Goal: Find specific page/section: Find specific page/section

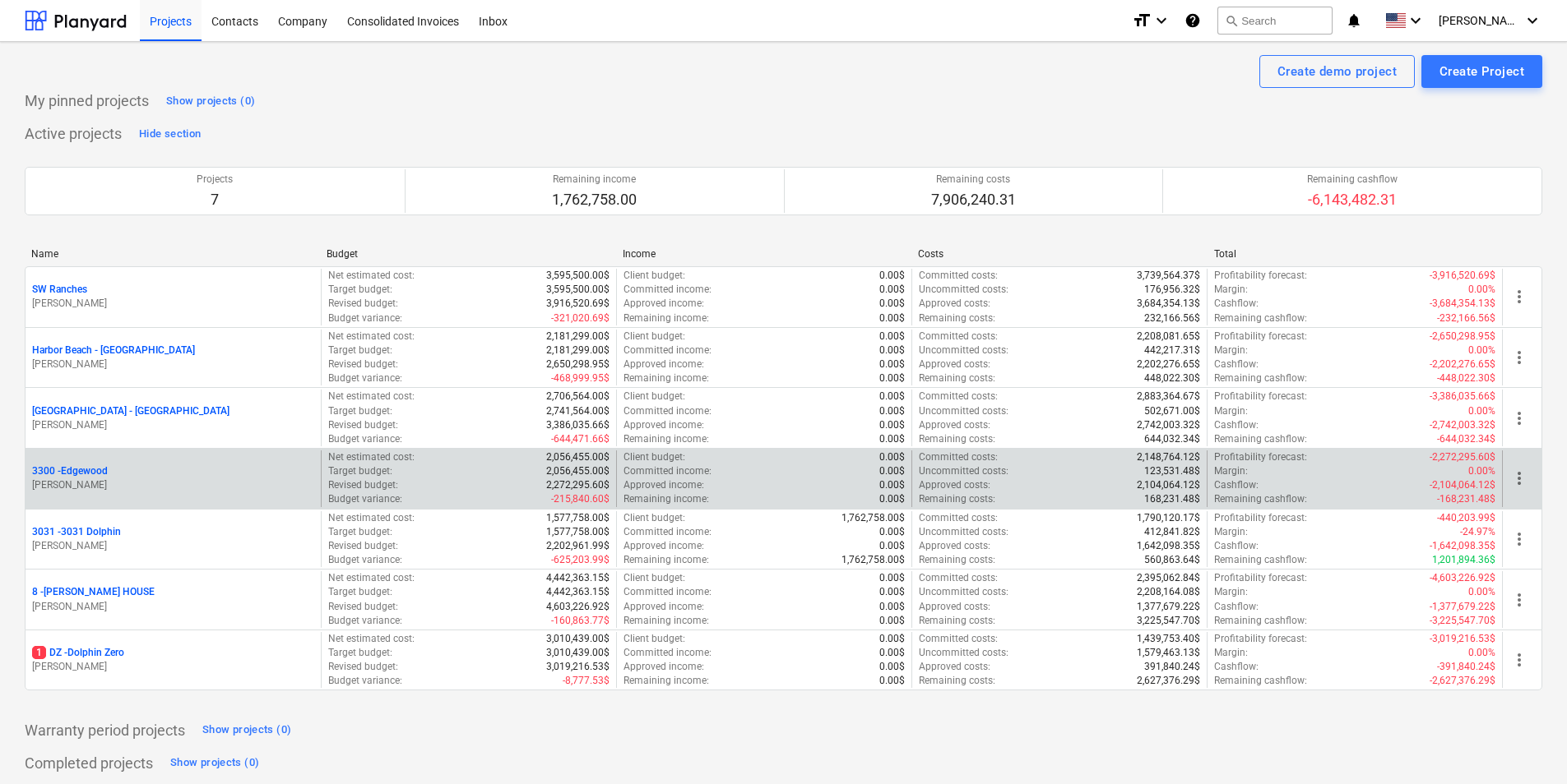
click at [76, 472] on p "3300 - [GEOGRAPHIC_DATA]" at bounding box center [70, 472] width 76 height 14
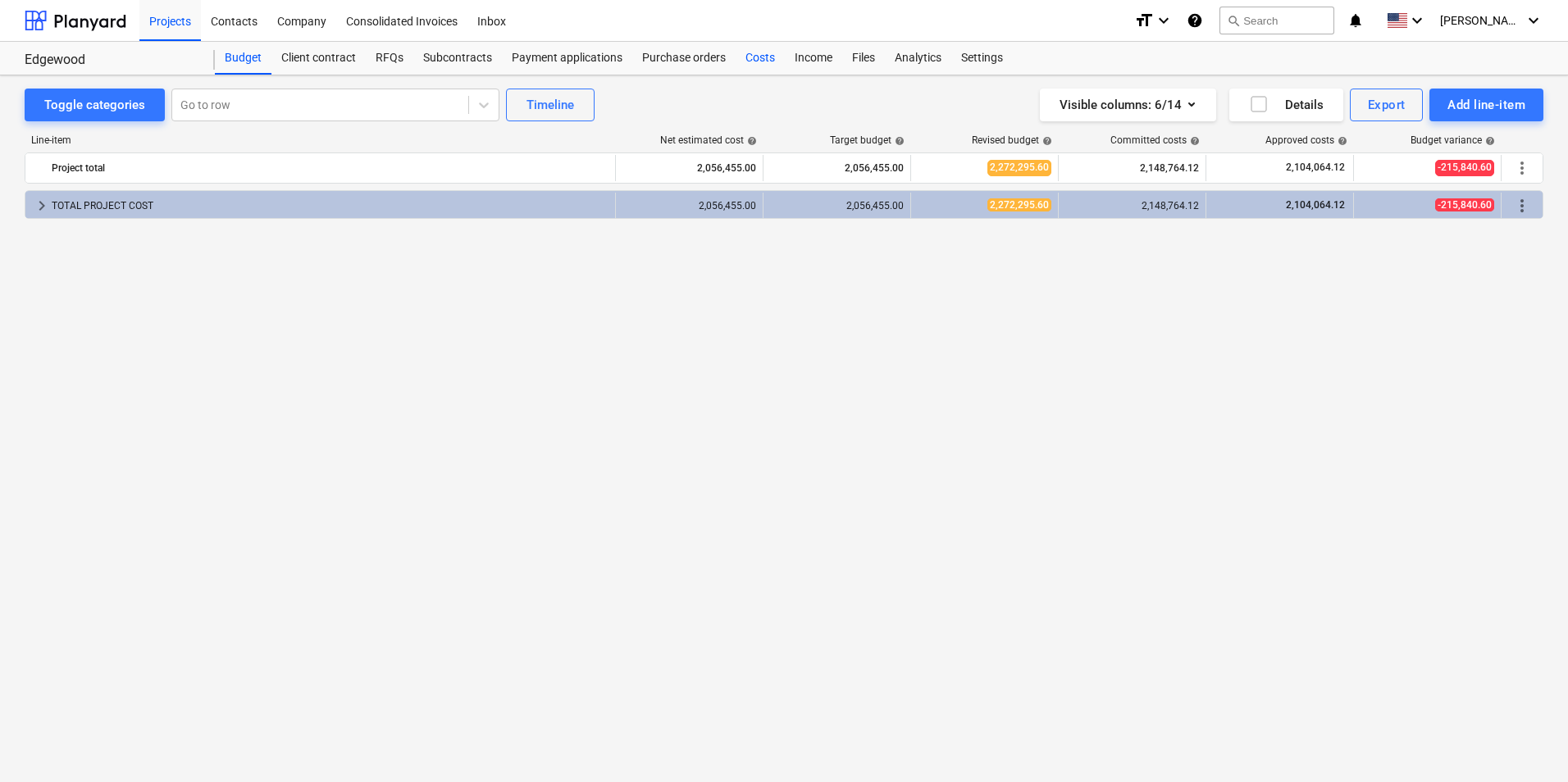
click at [749, 54] on div "Costs" at bounding box center [760, 58] width 49 height 33
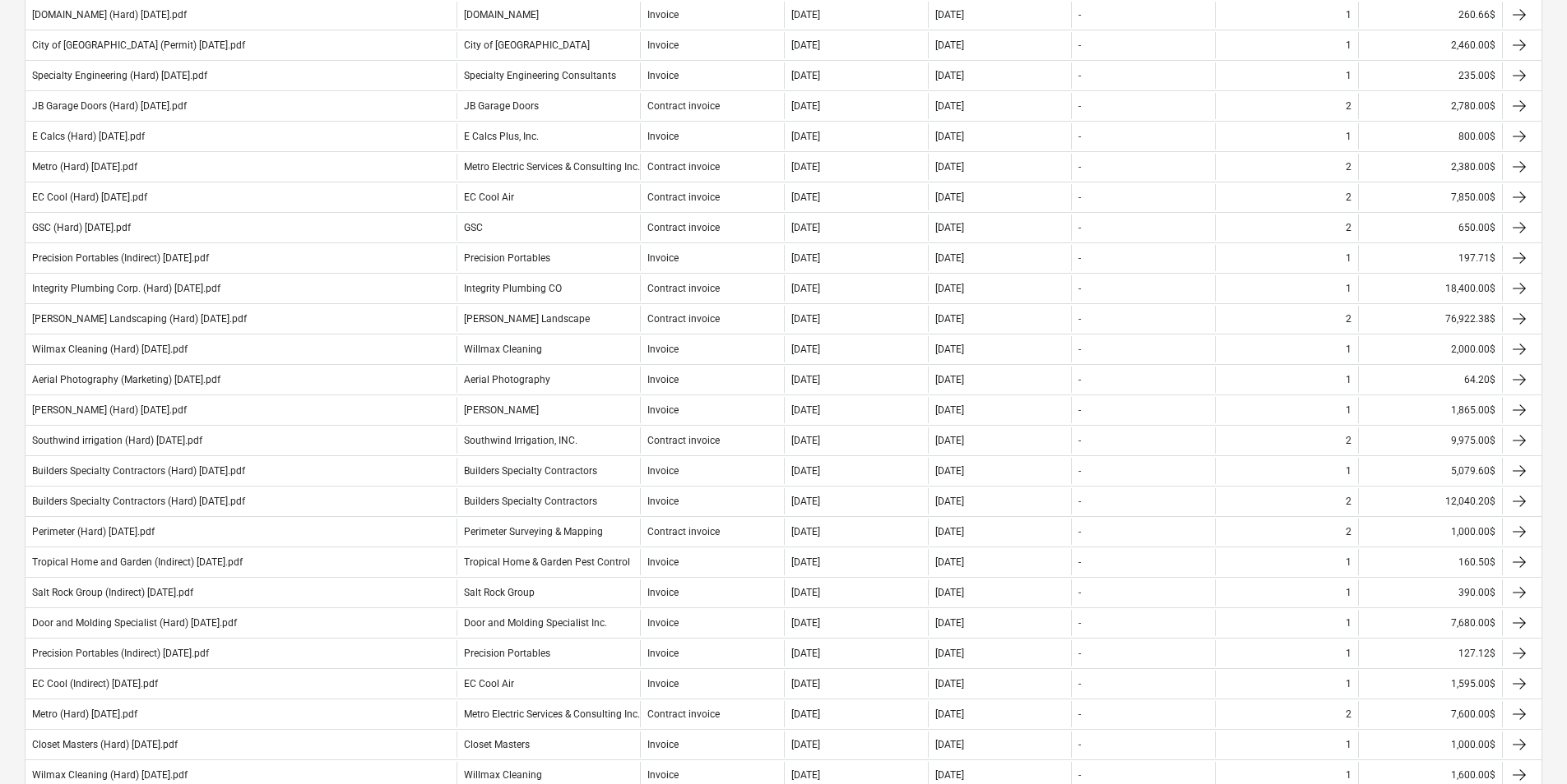
scroll to position [575, 0]
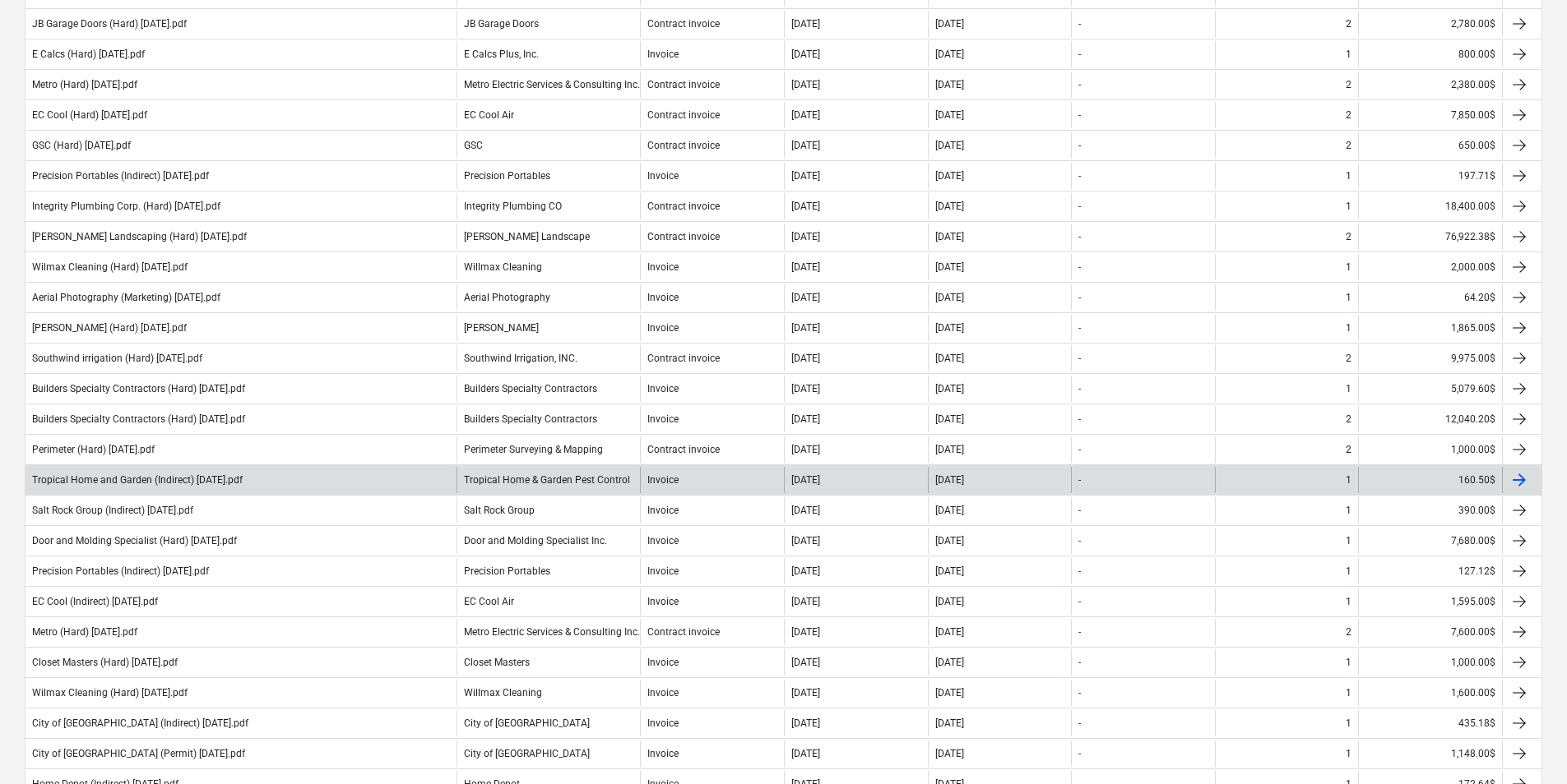
click at [555, 470] on div "Tropical Home & Garden Pest Control" at bounding box center [548, 480] width 184 height 26
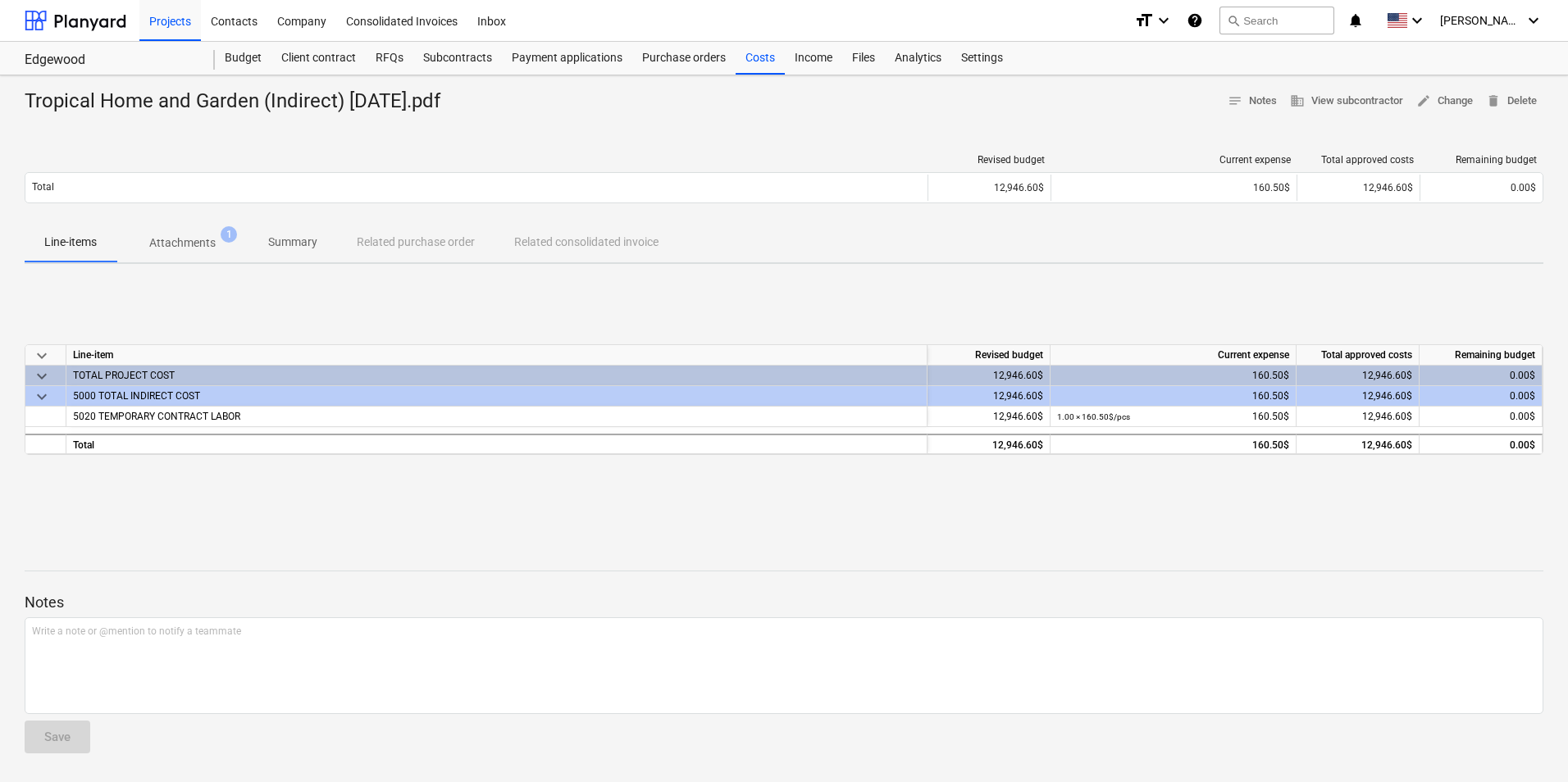
click at [38, 396] on span "keyboard_arrow_down" at bounding box center [42, 397] width 20 height 20
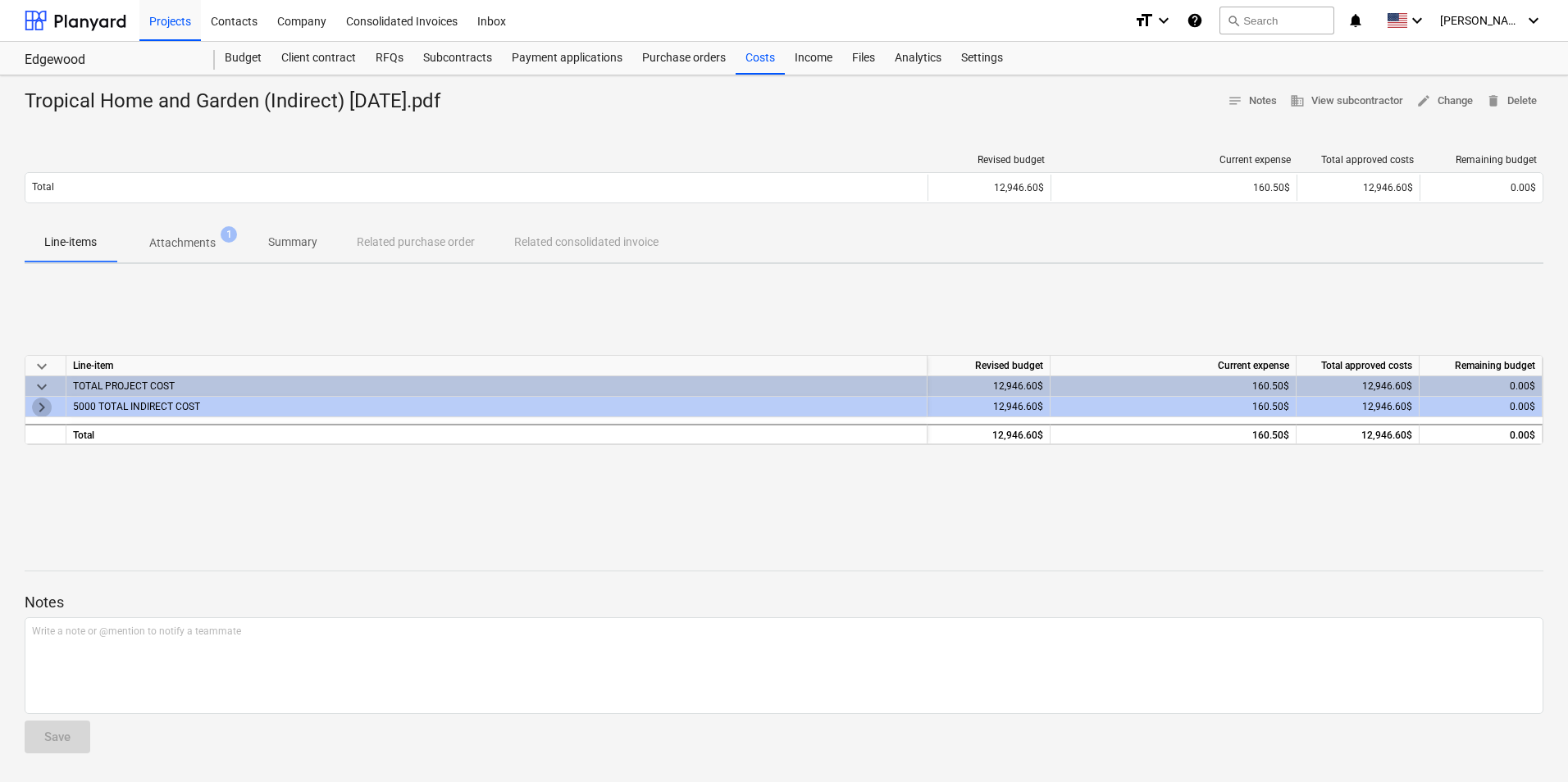
click at [44, 402] on span "keyboard_arrow_right" at bounding box center [42, 407] width 20 height 20
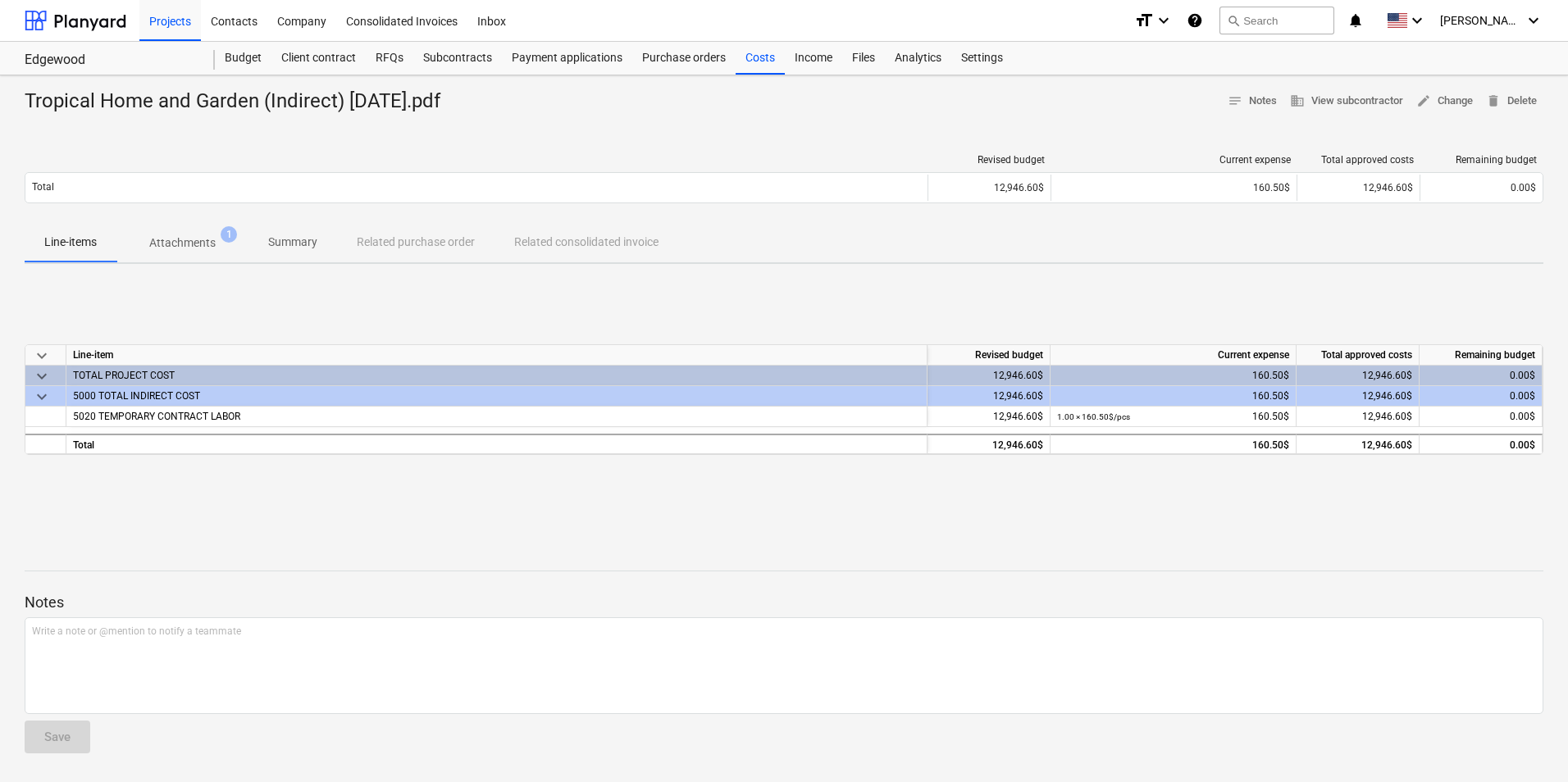
click at [44, 380] on span "keyboard_arrow_down" at bounding box center [42, 376] width 20 height 20
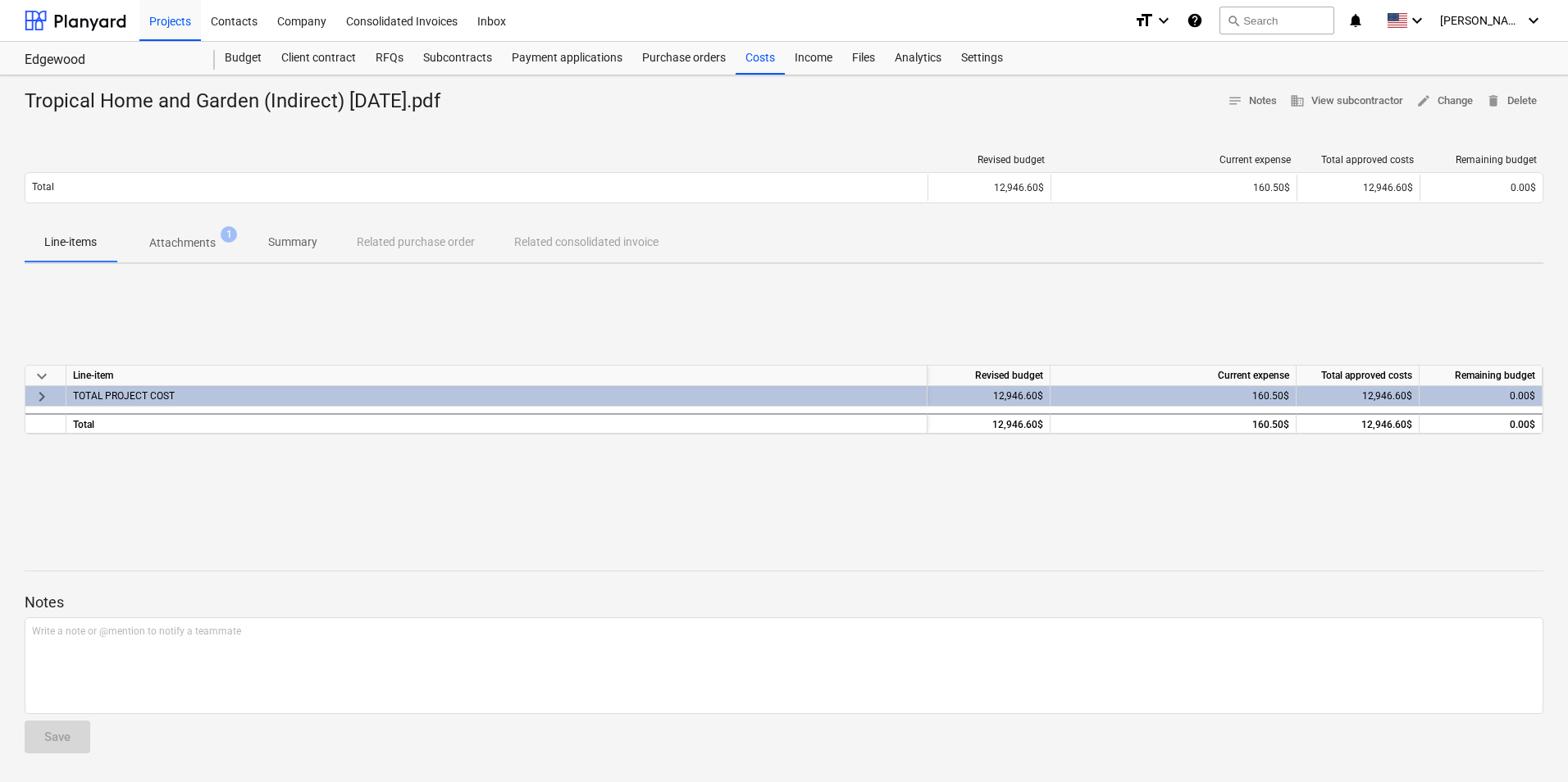
click at [44, 380] on span "keyboard_arrow_down" at bounding box center [42, 376] width 20 height 20
click at [41, 371] on span "keyboard_arrow_right" at bounding box center [42, 376] width 20 height 20
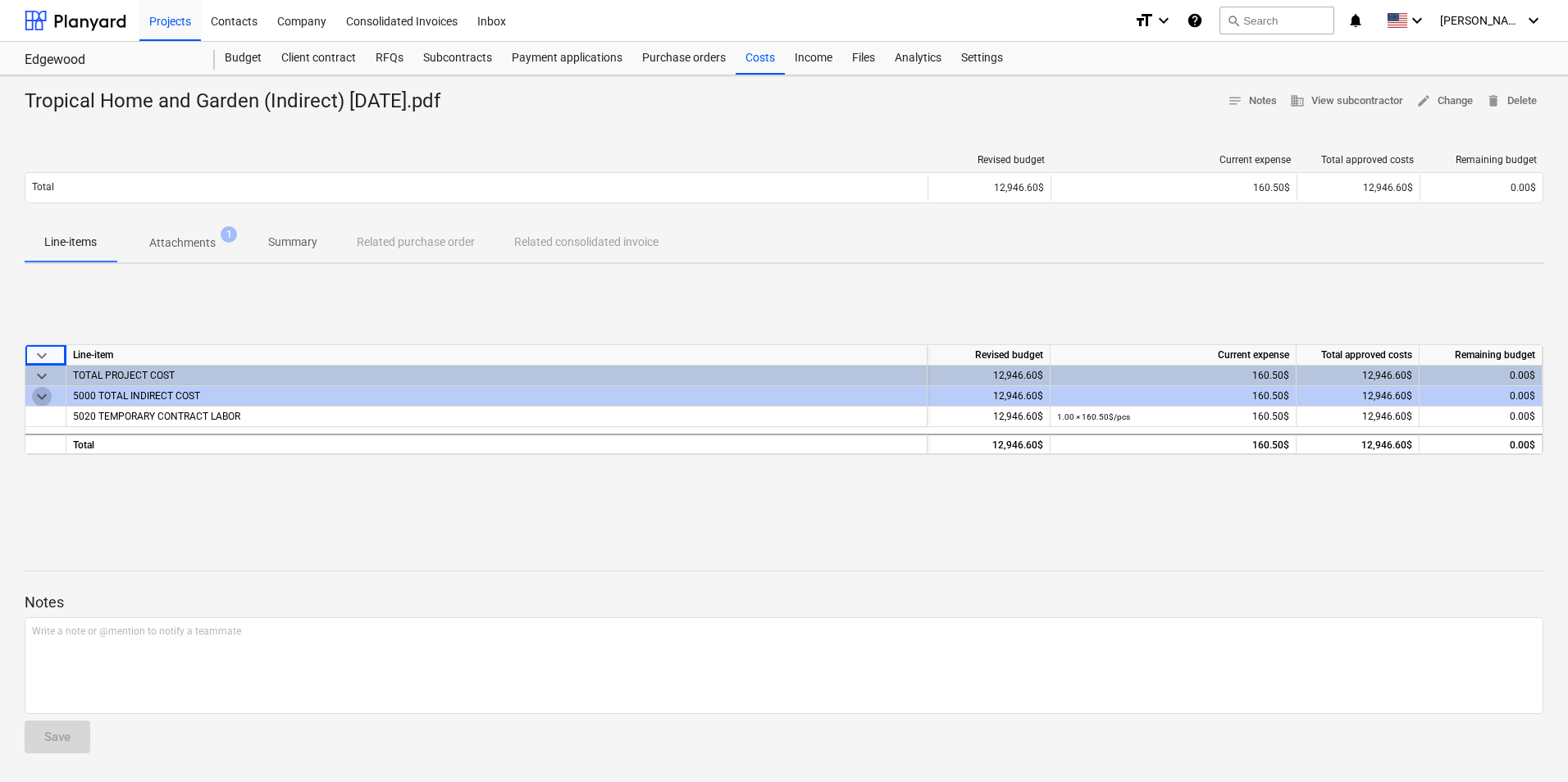
click at [41, 396] on span "keyboard_arrow_down" at bounding box center [42, 397] width 20 height 20
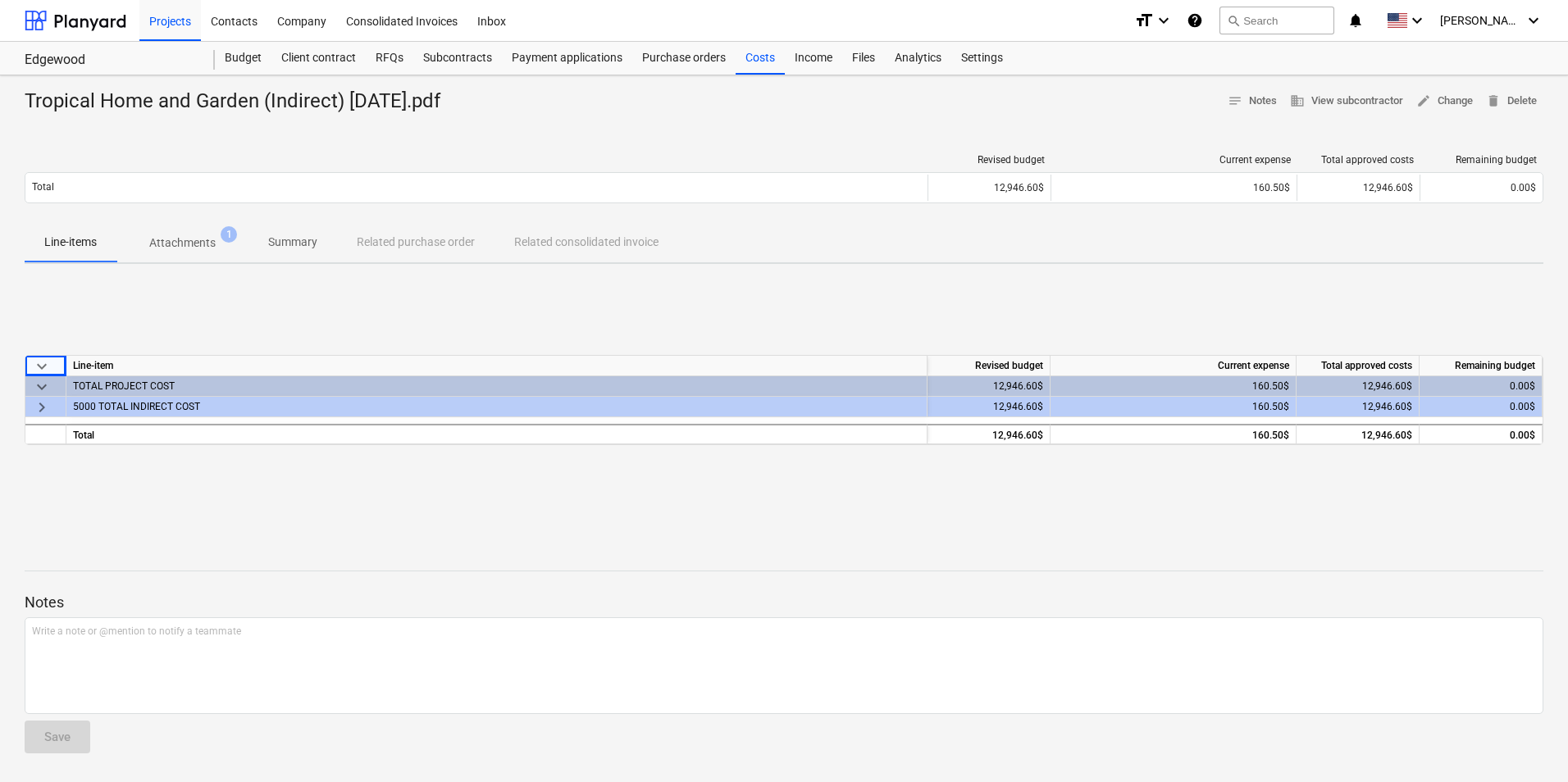
click at [41, 396] on span "keyboard_arrow_down" at bounding box center [42, 386] width 20 height 20
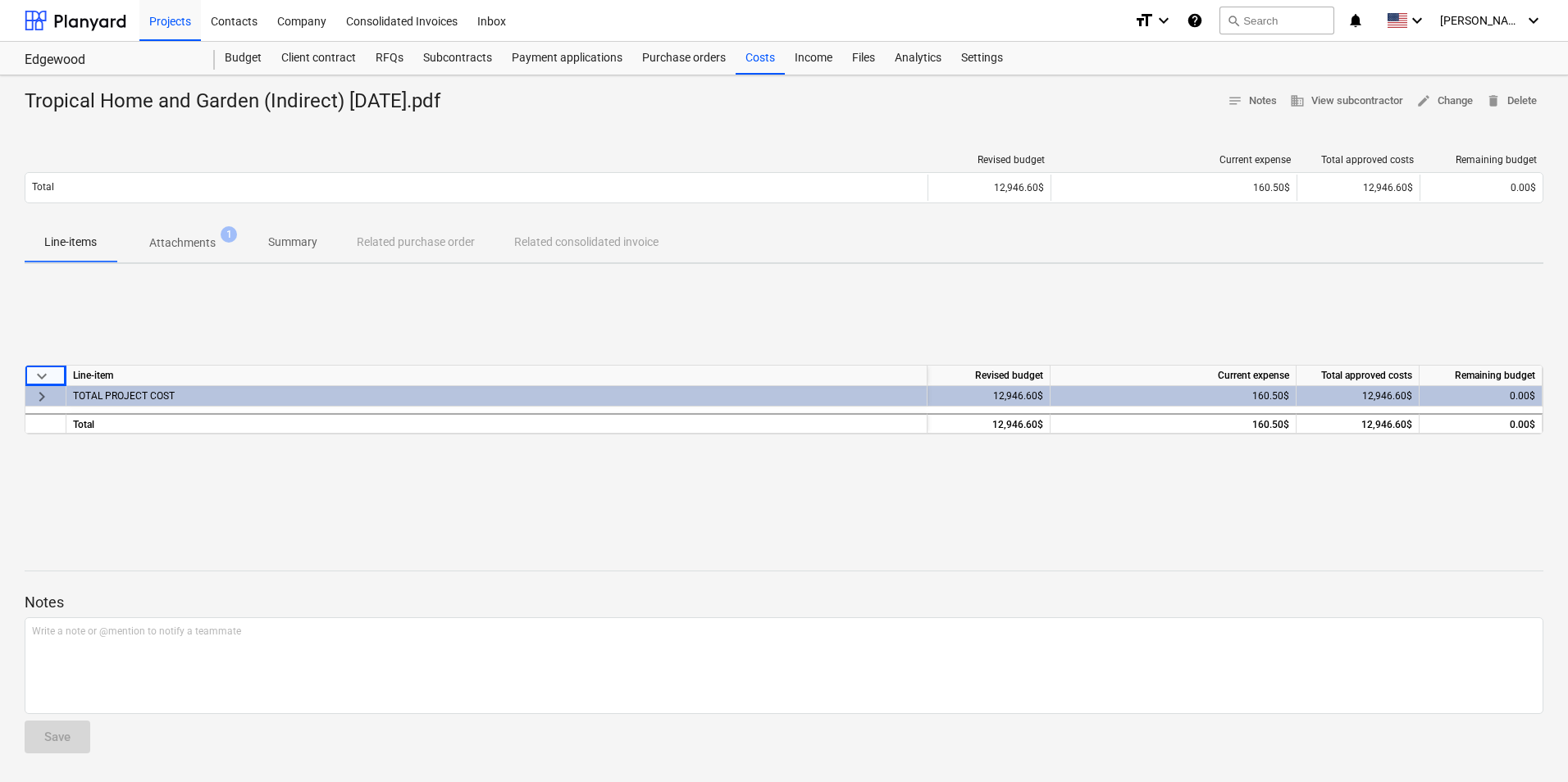
click at [41, 396] on span "keyboard_arrow_right" at bounding box center [42, 397] width 20 height 20
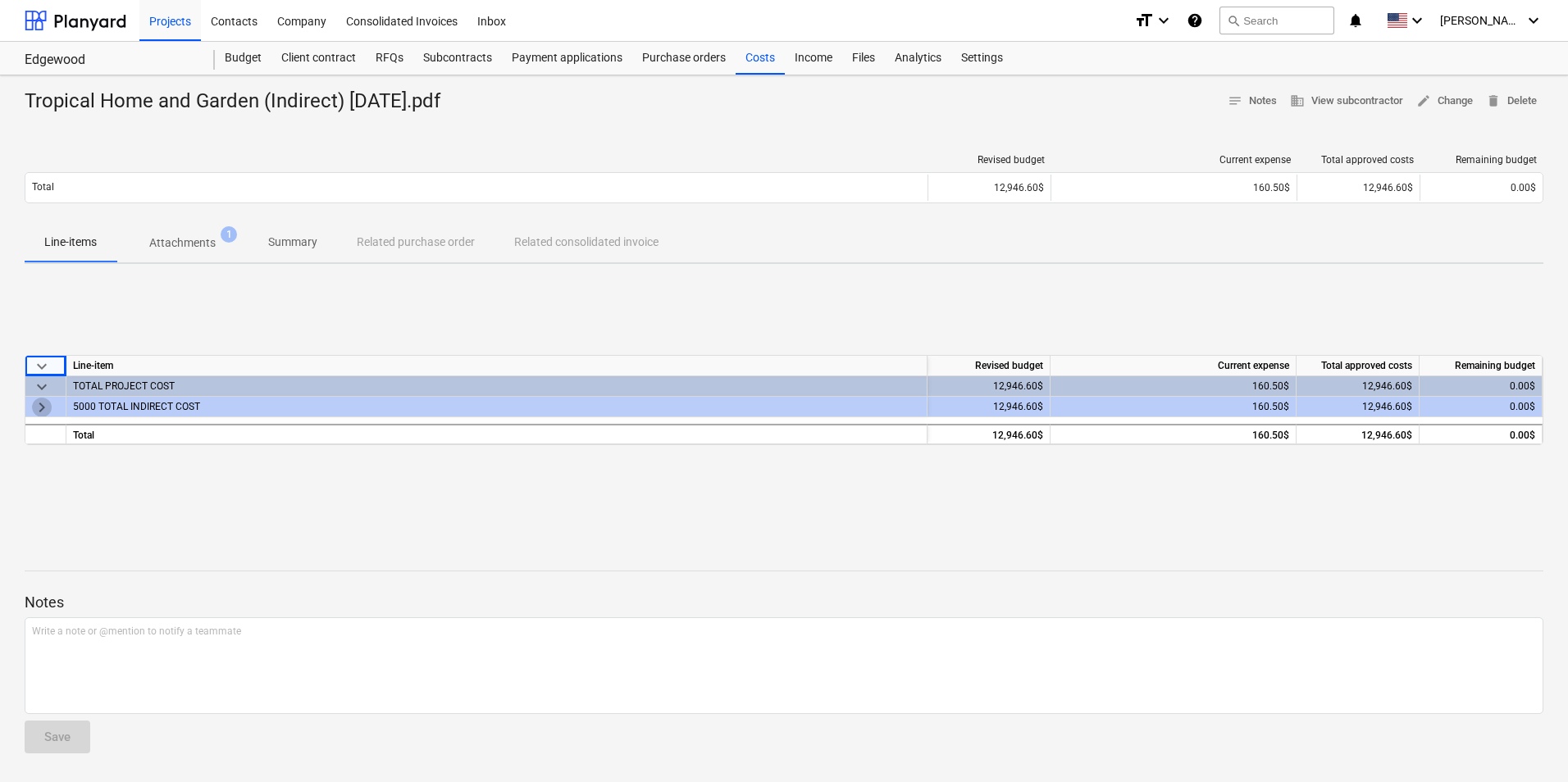
click at [40, 413] on span "keyboard_arrow_right" at bounding box center [42, 407] width 20 height 20
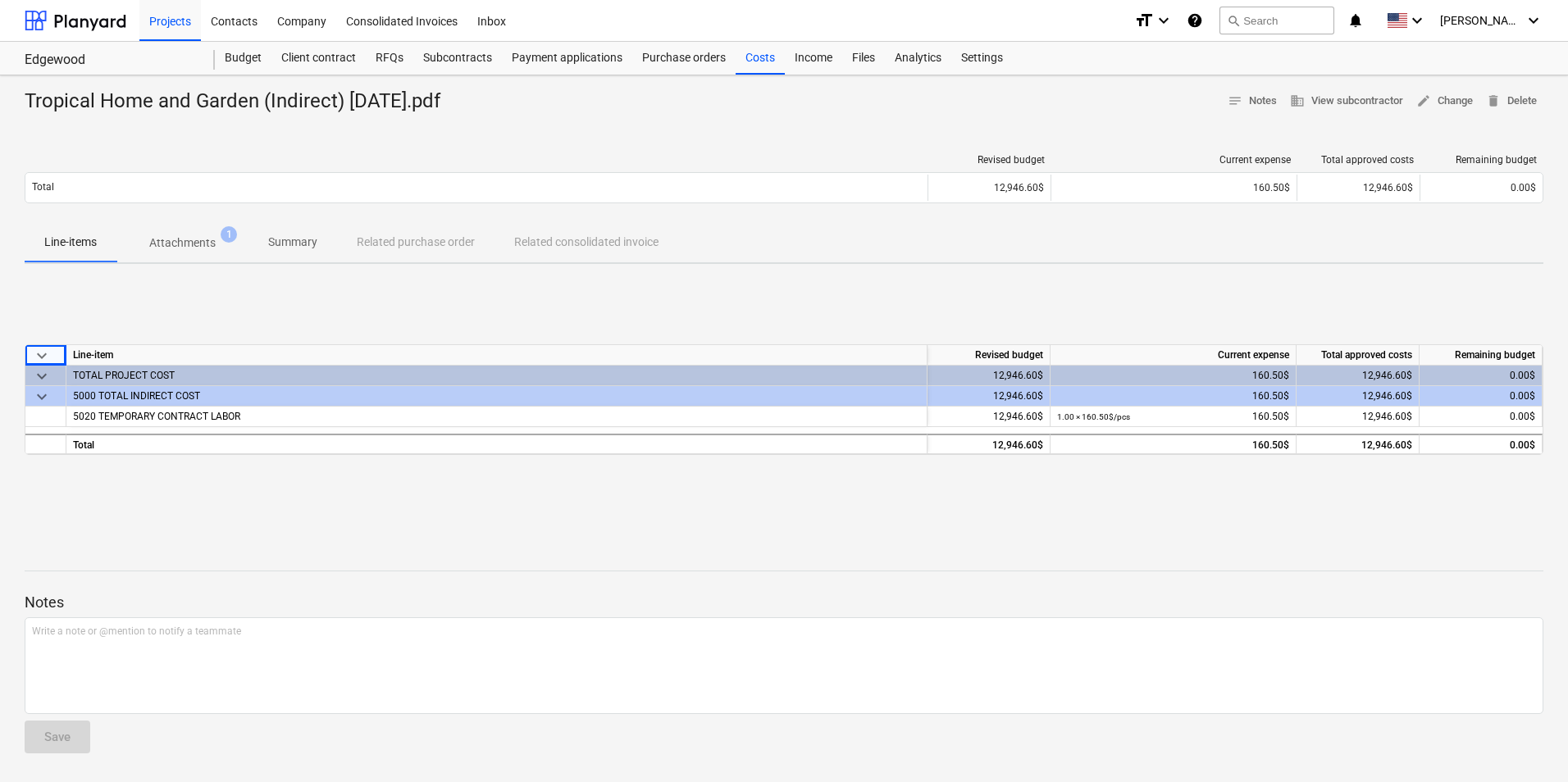
click at [220, 232] on span "Attachments 1" at bounding box center [183, 243] width 132 height 30
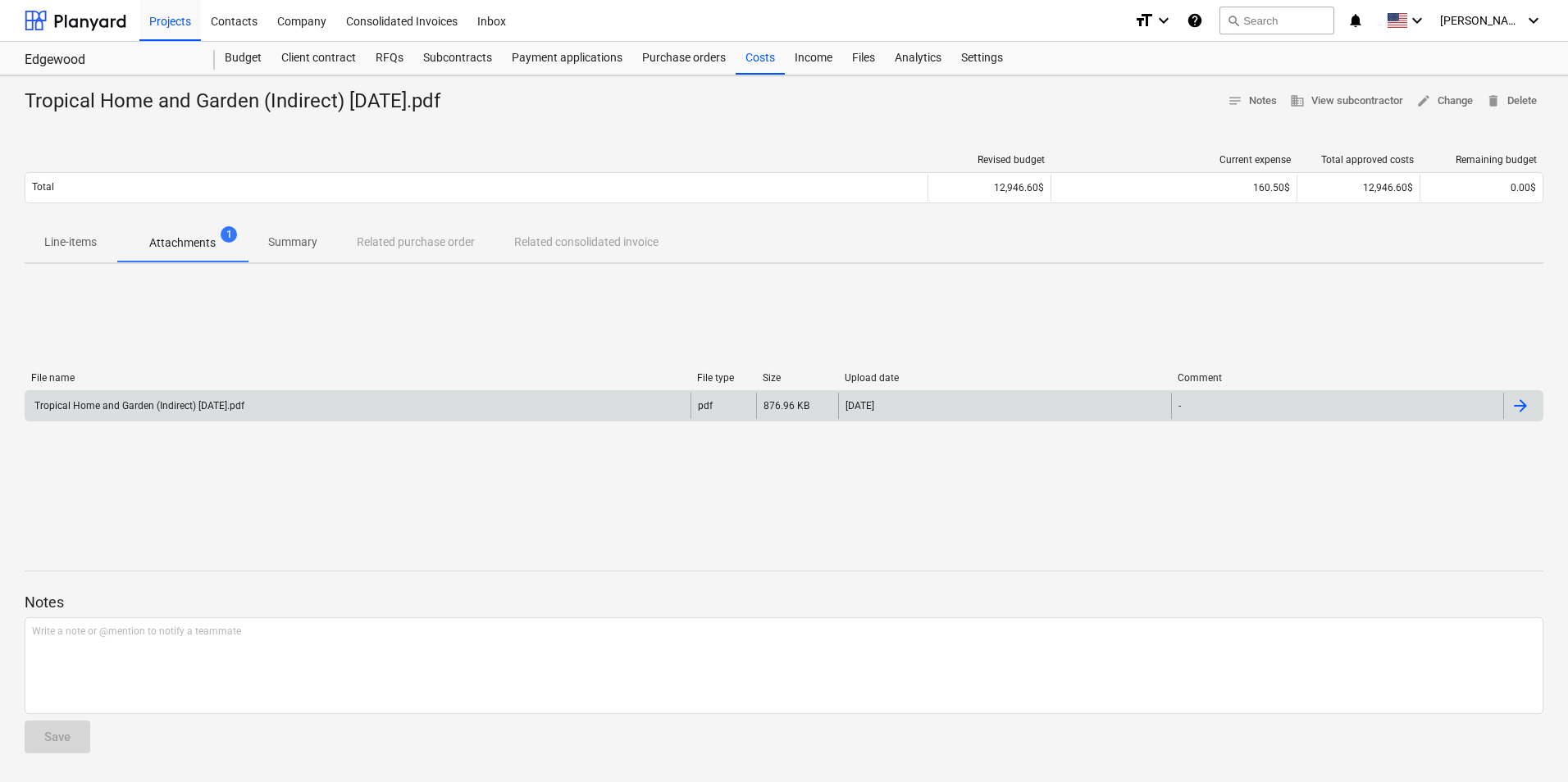
click at [182, 419] on div "Tropical Home and Garden (Indirect) [DATE].pdf" at bounding box center [357, 406] width 665 height 26
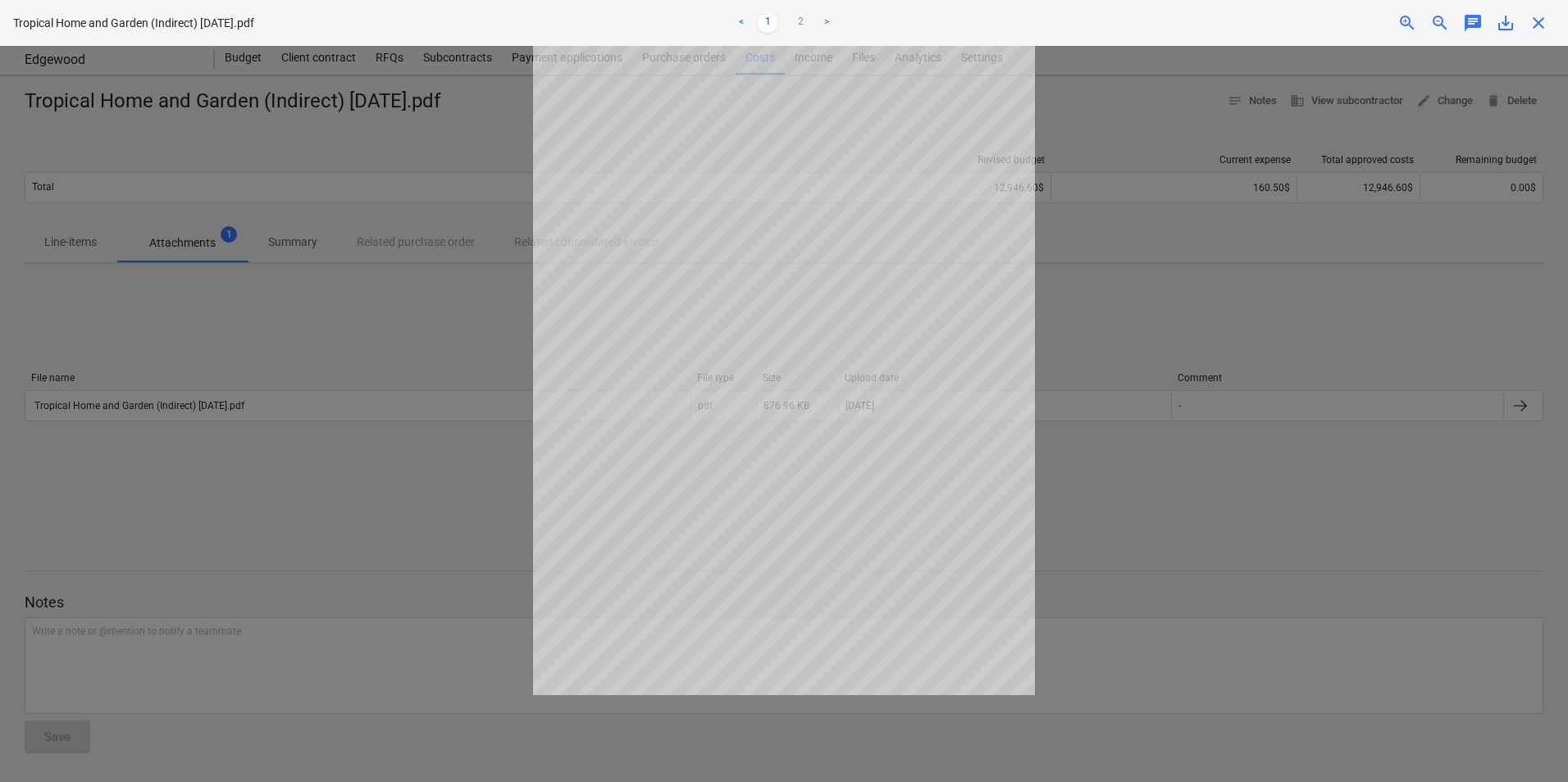
click at [1536, 38] on div "Tropical Home and Garden (Indirect) [DATE].pdf < 1 2 > zoom_in zoom_out chat 0 …" at bounding box center [784, 23] width 1568 height 46
click at [1538, 23] on span "close" at bounding box center [1537, 22] width 20 height 20
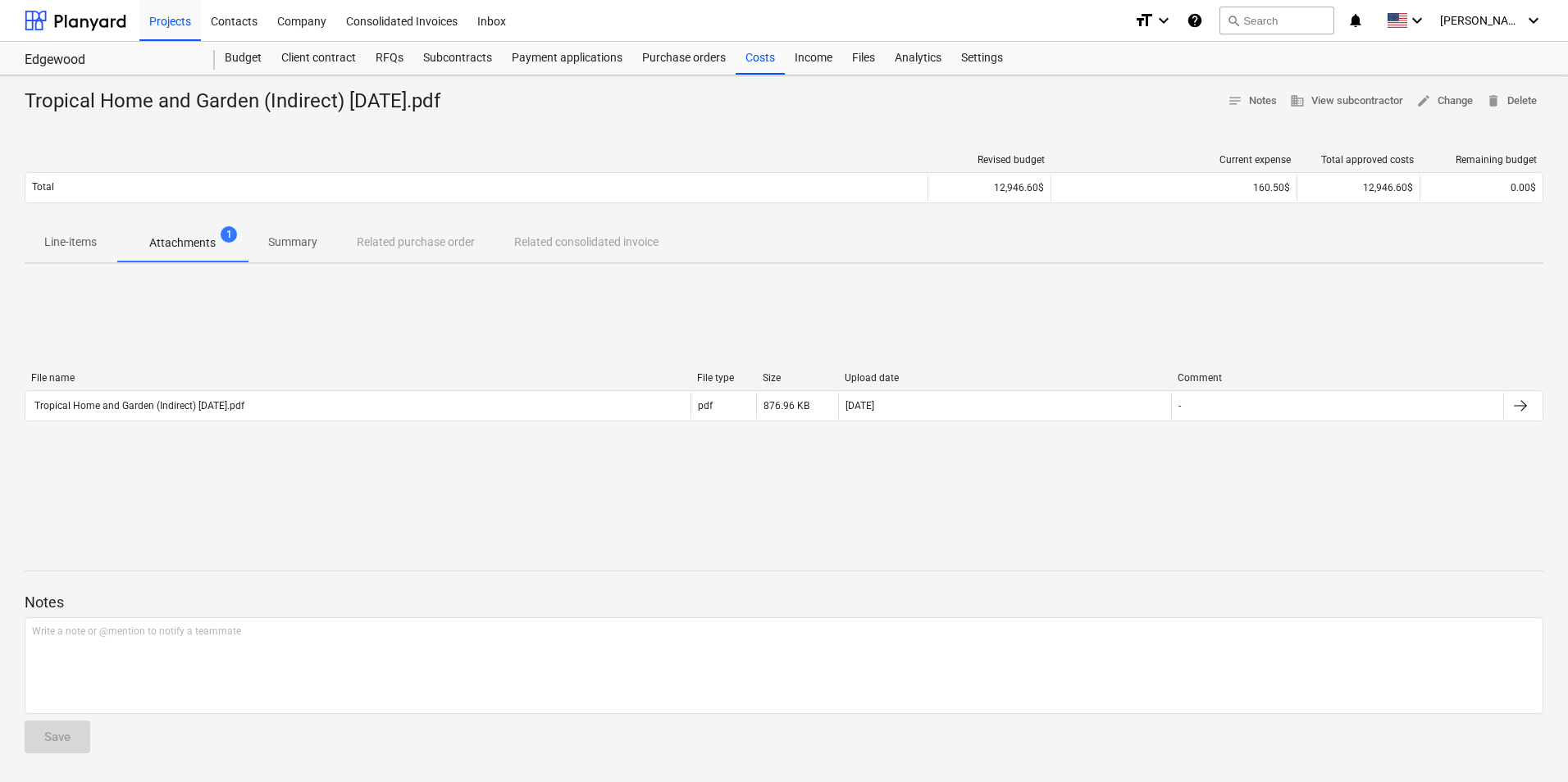
click at [84, 242] on p "Line-items" at bounding box center [70, 242] width 53 height 17
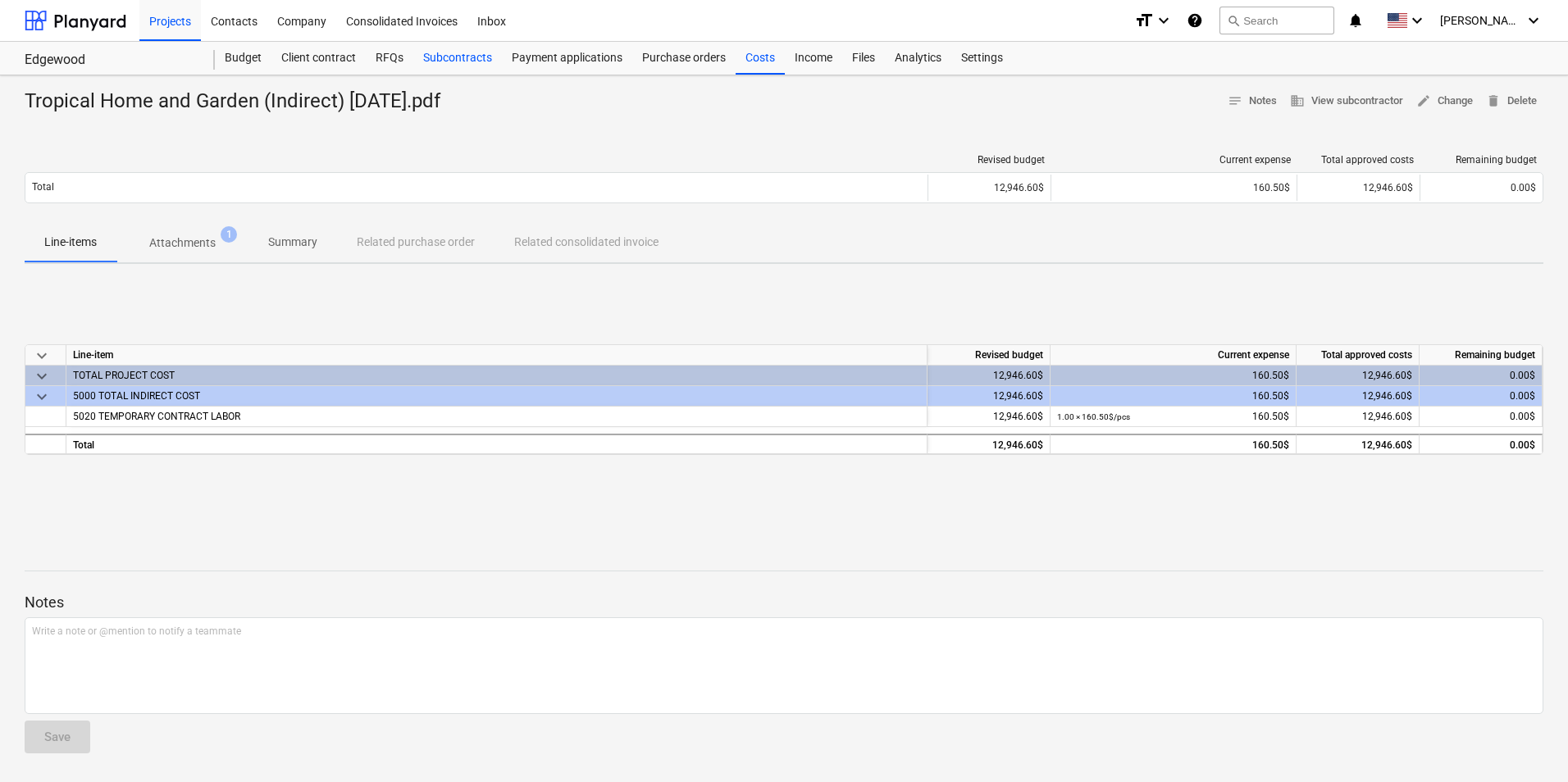
click at [445, 51] on div "Subcontracts" at bounding box center [458, 58] width 88 height 33
